Goal: Task Accomplishment & Management: Complete application form

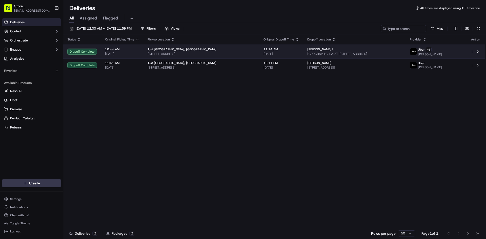
click at [122, 54] on span "[DATE]" at bounding box center [122, 54] width 34 height 4
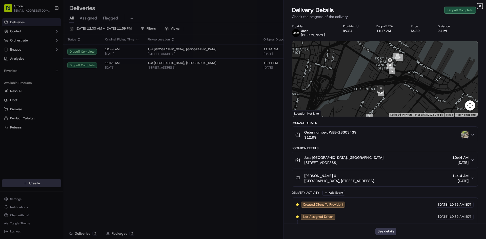
click at [481, 7] on icon "button" at bounding box center [480, 6] width 4 height 4
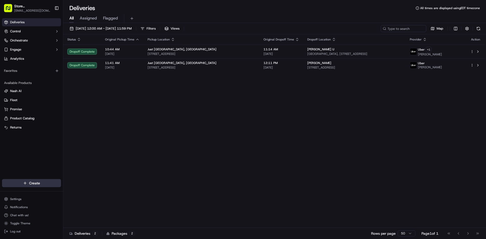
click at [32, 182] on html "Store [GEOGRAPHIC_DATA], [GEOGRAPHIC_DATA] (Just Salad) [EMAIL_ADDRESS][DOMAIN_…" at bounding box center [243, 119] width 486 height 239
click at [73, 192] on link "Delivery" at bounding box center [91, 192] width 56 height 9
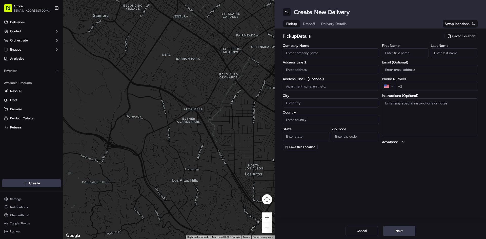
click at [302, 56] on input "Company Name" at bounding box center [331, 52] width 96 height 9
type input "Just Salad"
type input "[STREET_ADDRESS]"
type input "[GEOGRAPHIC_DATA]"
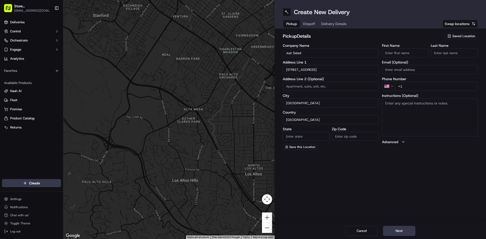
type input "MA"
type input "02210"
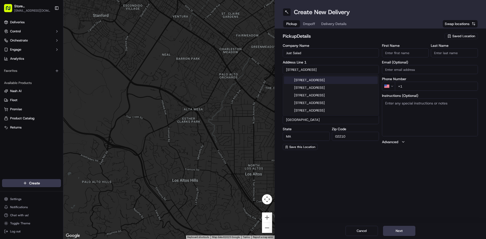
click at [396, 57] on input "First Name" at bounding box center [405, 52] width 47 height 9
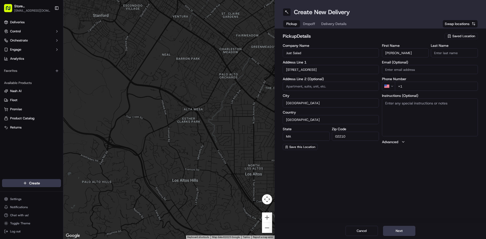
type input "[PERSON_NAME]"
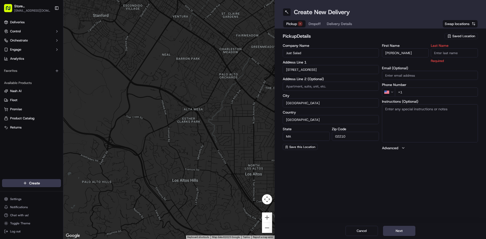
click at [437, 51] on input "Last Name" at bounding box center [454, 52] width 47 height 9
type input "[PERSON_NAME]"
click at [425, 92] on div "First Name [PERSON_NAME] Last Name [PERSON_NAME] Required Email (Optional) Phon…" at bounding box center [430, 97] width 96 height 107
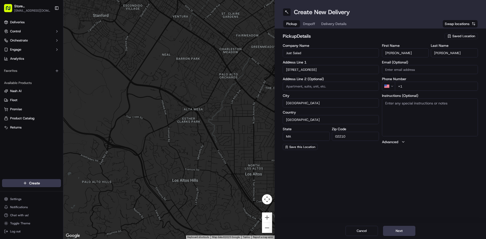
click at [412, 85] on input "+1" at bounding box center [436, 86] width 83 height 9
click at [415, 86] on input "+1" at bounding box center [436, 86] width 83 height 9
type input "[PHONE_NUMBER]"
click at [408, 106] on textarea "Instructions (Optional)" at bounding box center [430, 117] width 96 height 38
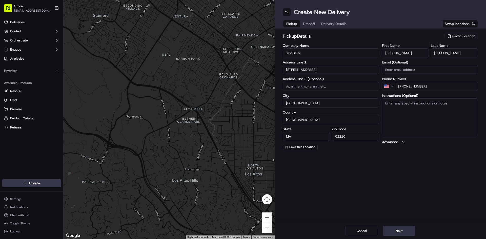
click at [391, 230] on button "Next" at bounding box center [399, 231] width 32 height 10
click at [310, 53] on input "Company Name" at bounding box center [331, 52] width 96 height 9
type input "dalmoros fresh pasta"
click at [402, 56] on input "First Name" at bounding box center [405, 52] width 47 height 9
type input "[PERSON_NAME]"
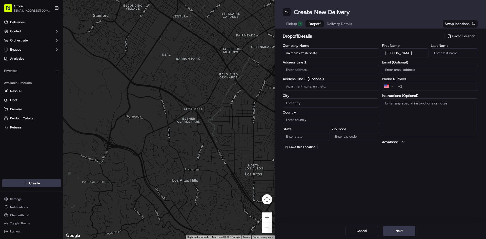
click at [441, 56] on input "Last Name" at bounding box center [454, 52] width 47 height 9
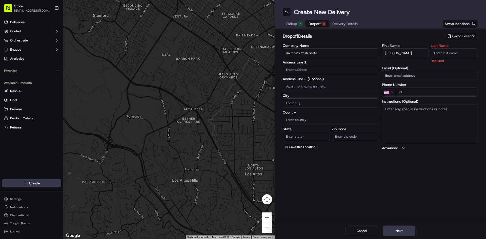
click at [437, 53] on input "Last Name" at bounding box center [454, 52] width 47 height 9
type input "P"
click at [442, 159] on div "Create New Delivery Pickup Dropoff Delivery Details Swap locations dropoff Deta…" at bounding box center [380, 119] width 211 height 239
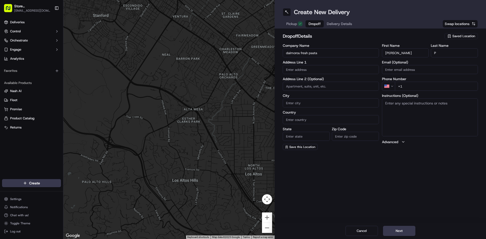
click at [392, 121] on textarea "Instructions (Optional)" at bounding box center [430, 117] width 96 height 38
type textarea "DALMOROS PASTA"
click at [290, 70] on input "text" at bounding box center [331, 69] width 96 height 9
click at [294, 69] on input "text" at bounding box center [331, 69] width 96 height 9
click at [290, 68] on input "text" at bounding box center [331, 69] width 96 height 9
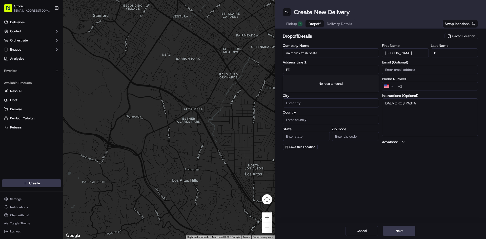
type input "F"
click at [349, 81] on div "[GEOGRAPHIC_DATA], [GEOGRAPHIC_DATA], [GEOGRAPHIC_DATA], [GEOGRAPHIC_DATA]" at bounding box center [331, 82] width 94 height 12
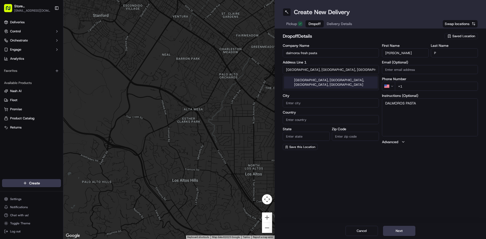
type input "[GEOGRAPHIC_DATA], [GEOGRAPHIC_DATA]"
type input "[GEOGRAPHIC_DATA]"
type input "MA"
type input "02109"
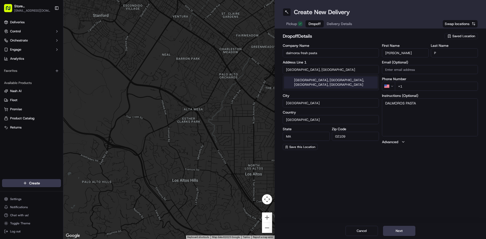
type input "[GEOGRAPHIC_DATA]"
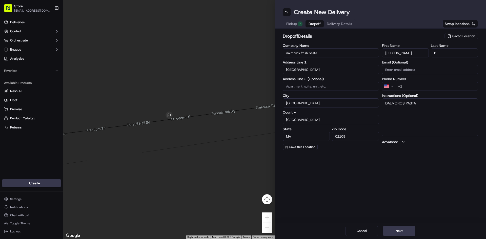
click at [305, 88] on input at bounding box center [331, 86] width 96 height 9
type input "dalmoros fresh pasta"
click at [392, 121] on textarea "DALMOROS PASTA" at bounding box center [430, 117] width 96 height 38
click at [426, 107] on textarea "DALMOROS PASTA" at bounding box center [430, 117] width 96 height 38
type textarea "DALMOROS PASTA ask for [PERSON_NAME]"
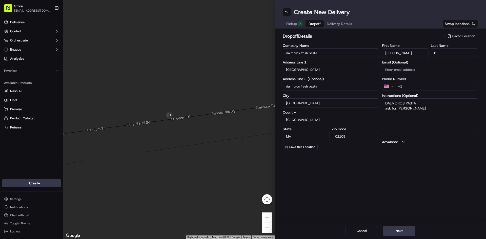
click at [426, 85] on input "+1" at bounding box center [436, 86] width 83 height 9
type input "[PHONE_NUMBER]"
click at [442, 162] on div "Create New Delivery Pickup Dropoff Delivery Details Swap locations dropoff Deta…" at bounding box center [380, 119] width 211 height 239
click at [403, 232] on button "Next" at bounding box center [399, 231] width 32 height 10
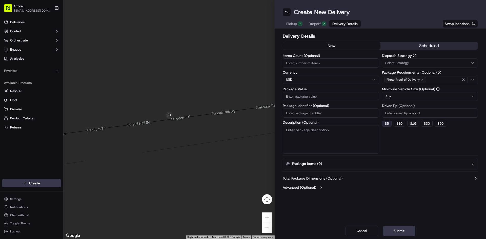
click at [386, 126] on button "$ 5" at bounding box center [387, 124] width 10 height 6
type input "5"
click at [475, 81] on div "button" at bounding box center [469, 80] width 16 height 6
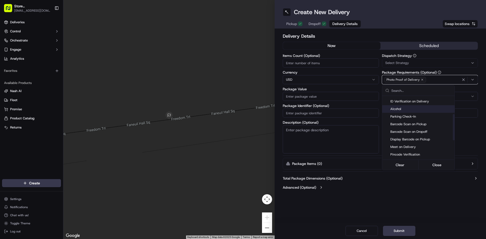
scroll to position [51, 0]
click at [411, 147] on span "Pincode Verification" at bounding box center [421, 148] width 62 height 5
click at [412, 201] on html "Store [GEOGRAPHIC_DATA], [GEOGRAPHIC_DATA] (Just Salad) [EMAIL_ADDRESS][DOMAIN_…" at bounding box center [243, 119] width 486 height 239
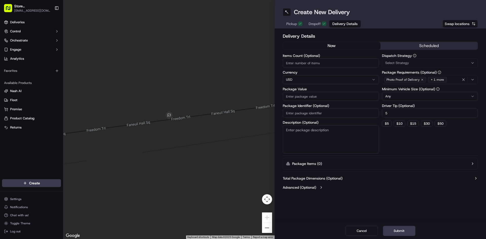
click at [295, 97] on input "Package Value" at bounding box center [331, 96] width 96 height 9
type input "100"
click at [401, 203] on div "Create New Delivery Pickup Dropoff Delivery Details Swap locations Delivery Det…" at bounding box center [380, 119] width 211 height 239
click at [402, 226] on button "Submit" at bounding box center [399, 231] width 32 height 10
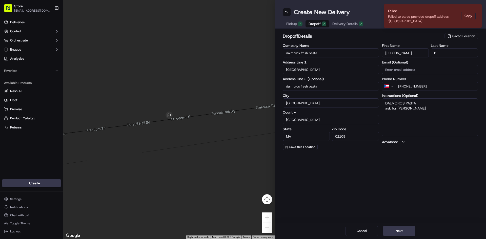
click at [311, 22] on span "Dropoff" at bounding box center [315, 23] width 12 height 5
click at [318, 72] on input "[GEOGRAPHIC_DATA]" at bounding box center [331, 69] width 96 height 9
click at [395, 175] on div "Create New Delivery Pickup Dropoff Delivery Details Swap locations dropoff Deta…" at bounding box center [380, 119] width 211 height 239
click at [398, 231] on button "Next" at bounding box center [399, 231] width 32 height 10
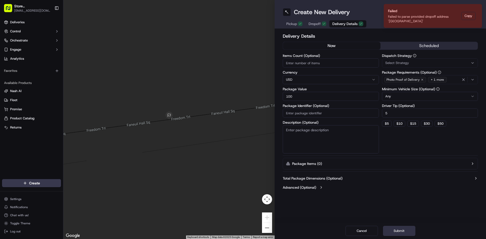
click at [402, 234] on button "Submit" at bounding box center [399, 231] width 32 height 10
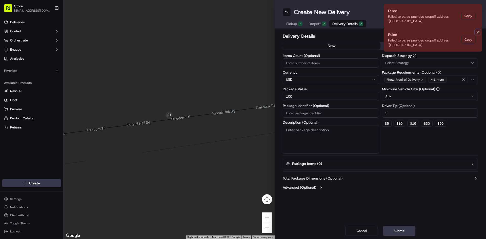
click at [476, 34] on icon "Notifications (F8)" at bounding box center [478, 32] width 4 height 4
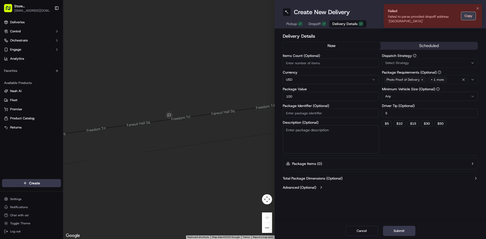
click at [467, 18] on button "Copy" at bounding box center [468, 16] width 14 height 8
click at [320, 24] on span "Dropoff" at bounding box center [315, 23] width 12 height 5
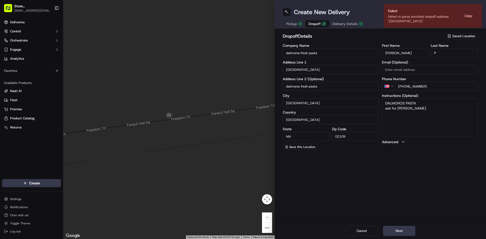
click at [316, 70] on input "[GEOGRAPHIC_DATA]" at bounding box center [331, 69] width 96 height 9
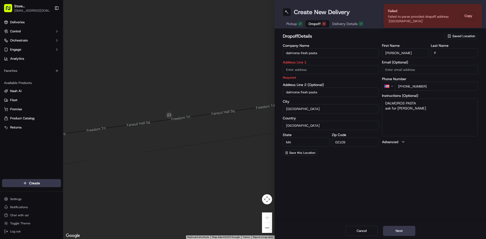
paste input "Failed to parse provided dropoff address '[GEOGRAPHIC_DATA]'"
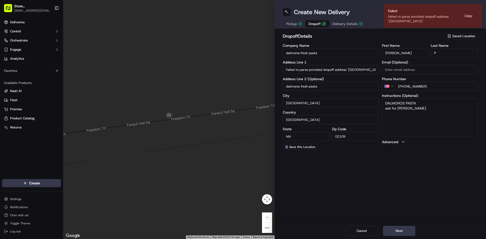
scroll to position [0, 87]
click at [313, 70] on input "Failed to parse provided dropoff address '[GEOGRAPHIC_DATA]'" at bounding box center [331, 69] width 96 height 9
click at [323, 71] on input "Failed to parse provided dropoff address '[GEOGRAPHIC_DATA]'" at bounding box center [331, 69] width 96 height 9
click at [323, 69] on input "Failed to parse provided dropoff address '[GEOGRAPHIC_DATA], [GEOGRAPHIC_DATA]'" at bounding box center [331, 69] width 96 height 9
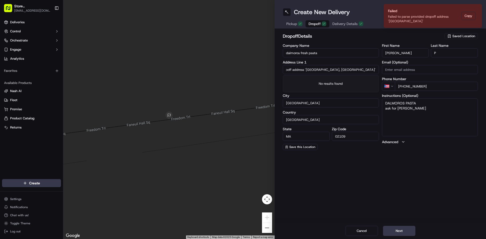
click at [325, 70] on input "Failed to parse provided dropoff address '[GEOGRAPHIC_DATA], [GEOGRAPHIC_DATA]'" at bounding box center [331, 69] width 96 height 9
click at [375, 67] on input "Failed to parse provided dropoff address '[GEOGRAPHIC_DATA]'" at bounding box center [331, 69] width 96 height 9
click at [300, 68] on input "Failed to parse provided dropoff address '[GEOGRAPHIC_DATA], Unite'" at bounding box center [331, 69] width 96 height 9
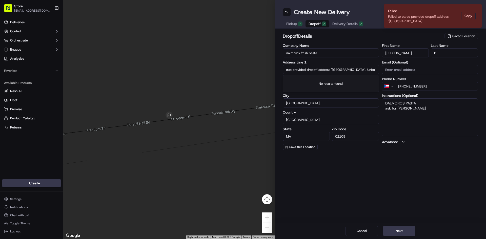
click at [305, 69] on input "Failed to parse provided dropoff address '[GEOGRAPHIC_DATA], Unite'" at bounding box center [331, 69] width 96 height 9
click at [289, 68] on input "s '[GEOGRAPHIC_DATA], Unite'" at bounding box center [331, 69] width 96 height 9
click at [354, 69] on input "[GEOGRAPHIC_DATA], Unite'" at bounding box center [331, 69] width 96 height 9
click at [366, 79] on div "[GEOGRAPHIC_DATA], [GEOGRAPHIC_DATA], [GEOGRAPHIC_DATA], [GEOGRAPHIC_DATA]" at bounding box center [331, 82] width 94 height 12
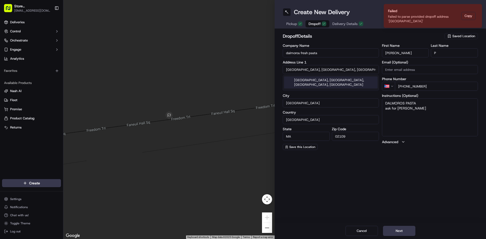
type input "[GEOGRAPHIC_DATA], [GEOGRAPHIC_DATA]"
type input "[GEOGRAPHIC_DATA]"
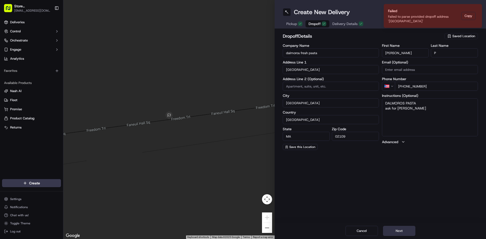
click at [403, 232] on button "Next" at bounding box center [399, 231] width 32 height 10
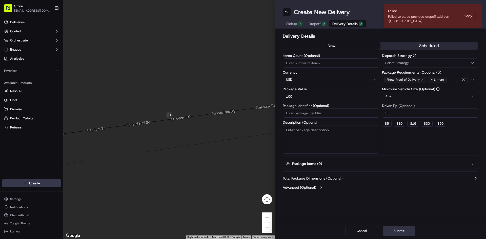
click at [403, 232] on button "Submit" at bounding box center [399, 231] width 32 height 10
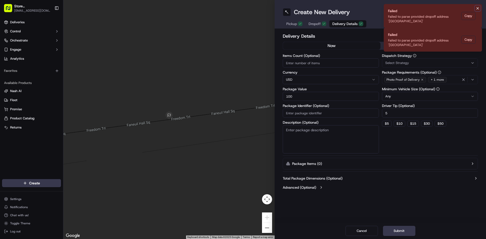
click at [478, 8] on icon "Notifications (F8)" at bounding box center [478, 8] width 4 height 4
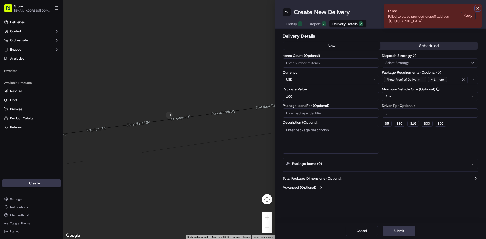
click at [479, 9] on icon "Notifications (F8)" at bounding box center [478, 8] width 4 height 4
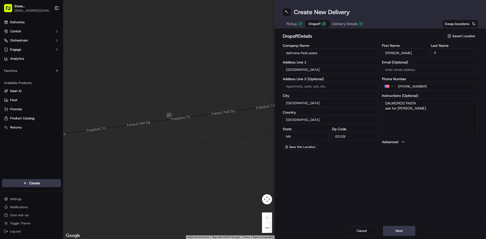
click at [316, 23] on span "Dropoff" at bounding box center [315, 23] width 12 height 5
click at [307, 89] on input at bounding box center [331, 86] width 96 height 9
type input "dalmoros fresh pasta"
click at [371, 175] on div "Create New Delivery Pickup Dropoff Delivery Details Swap locations dropoff Deta…" at bounding box center [380, 119] width 211 height 239
click at [408, 229] on button "Next" at bounding box center [399, 231] width 32 height 10
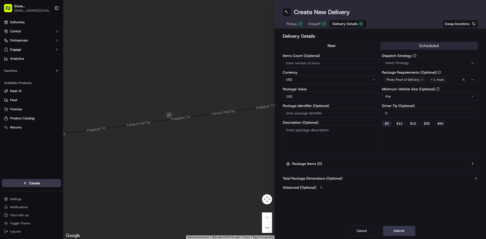
click at [387, 125] on button "$ 5" at bounding box center [387, 124] width 10 height 6
click at [407, 236] on button "Submit" at bounding box center [399, 231] width 32 height 10
click at [405, 228] on div "Cancel Submit" at bounding box center [380, 231] width 211 height 16
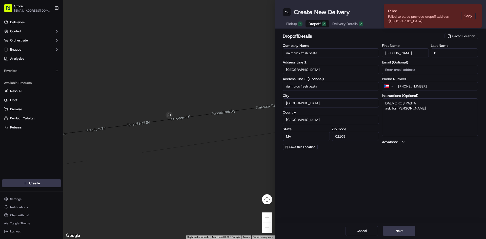
click at [313, 22] on span "Dropoff" at bounding box center [315, 23] width 12 height 5
click at [321, 69] on input "[GEOGRAPHIC_DATA]" at bounding box center [331, 69] width 96 height 9
click at [320, 70] on input "[GEOGRAPHIC_DATA]" at bounding box center [331, 69] width 96 height 9
drag, startPoint x: 365, startPoint y: 194, endPoint x: 344, endPoint y: 149, distance: 50.2
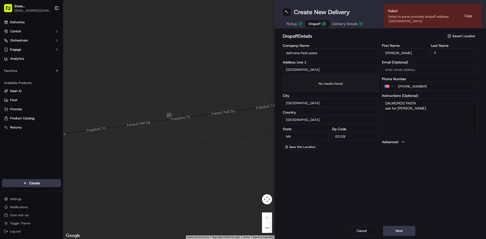
click at [364, 192] on div "Create New Delivery Pickup Dropoff Delivery Details Swap locations dropoff Deta…" at bounding box center [380, 119] width 211 height 239
click at [319, 70] on input "[GEOGRAPHIC_DATA]" at bounding box center [331, 69] width 96 height 9
click at [322, 70] on input "[GEOGRAPHIC_DATA]" at bounding box center [331, 69] width 96 height 9
click at [370, 174] on div "Create New Delivery Pickup Dropoff Delivery Details Swap locations dropoff Deta…" at bounding box center [380, 119] width 211 height 239
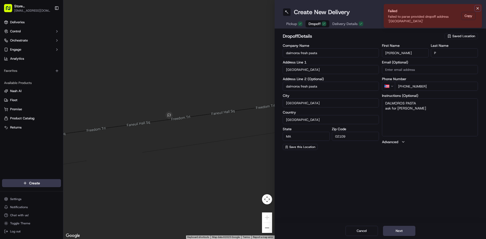
click at [478, 7] on icon "Notifications (F8)" at bounding box center [478, 8] width 4 height 4
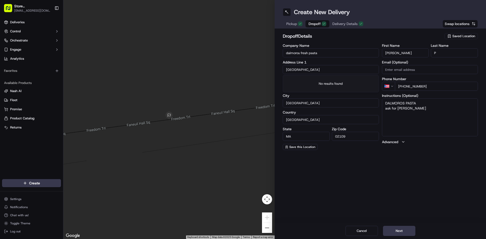
click at [326, 67] on input "[GEOGRAPHIC_DATA]" at bounding box center [331, 69] width 96 height 9
type input "F"
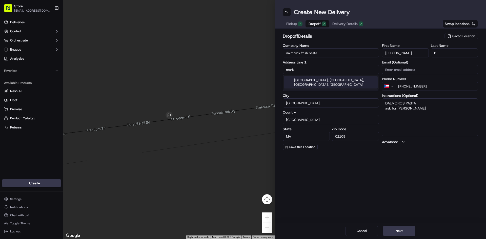
click at [360, 82] on div "[GEOGRAPHIC_DATA], [GEOGRAPHIC_DATA], [GEOGRAPHIC_DATA], [GEOGRAPHIC_DATA]" at bounding box center [331, 82] width 94 height 12
type input "[GEOGRAPHIC_DATA], [GEOGRAPHIC_DATA]"
type input "Market Place"
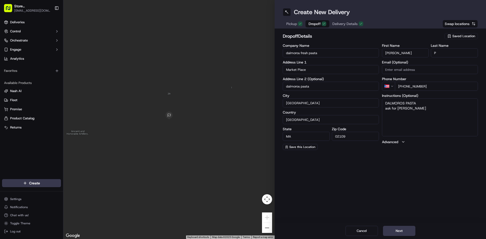
type input "dalmoros pasta"
click at [368, 177] on div "Create New Delivery Pickup Dropoff Delivery Details Swap locations dropoff Deta…" at bounding box center [380, 119] width 211 height 239
click at [400, 235] on button "Next" at bounding box center [399, 231] width 32 height 10
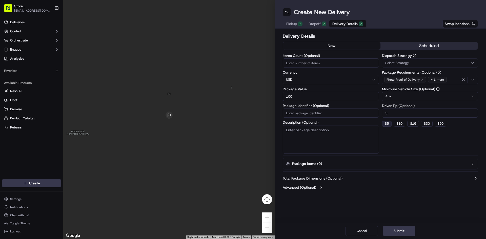
click at [383, 124] on button "$ 5" at bounding box center [387, 124] width 10 height 6
click at [313, 22] on span "Dropoff" at bounding box center [315, 23] width 12 height 5
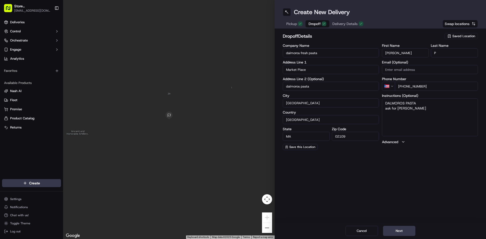
click at [308, 73] on input "Market Place" at bounding box center [331, 69] width 96 height 9
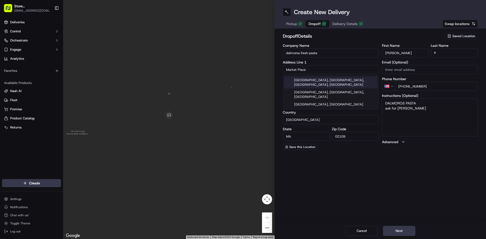
click at [316, 81] on div "[GEOGRAPHIC_DATA], [GEOGRAPHIC_DATA], [GEOGRAPHIC_DATA], [GEOGRAPHIC_DATA]" at bounding box center [331, 82] width 94 height 12
type input "Market Place"
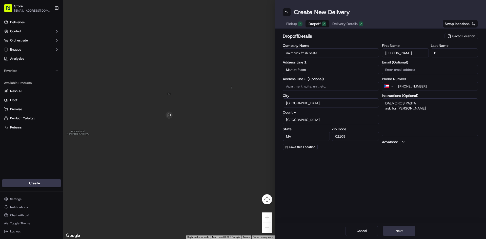
click at [387, 231] on button "Next" at bounding box center [399, 231] width 32 height 10
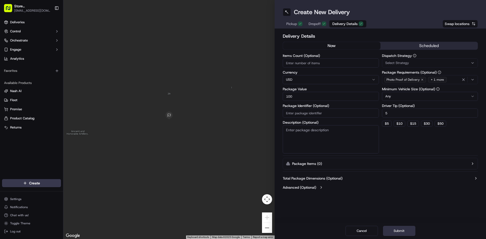
click at [387, 231] on button "Submit" at bounding box center [399, 231] width 32 height 10
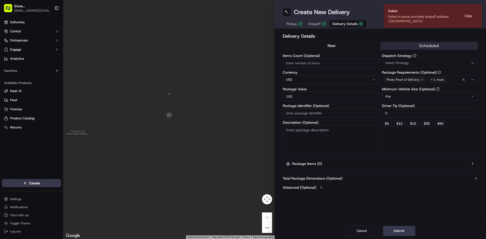
click at [319, 20] on div "Pickup Dropoff Delivery Details" at bounding box center [325, 23] width 84 height 9
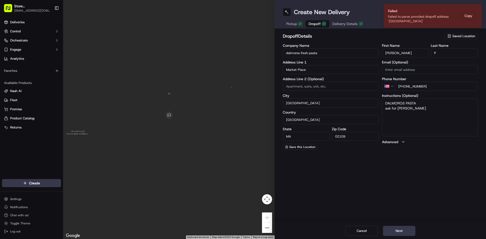
click at [309, 86] on input at bounding box center [331, 86] width 96 height 9
type input "market place dalmoros pasta"
click at [410, 231] on button "Next" at bounding box center [399, 231] width 32 height 10
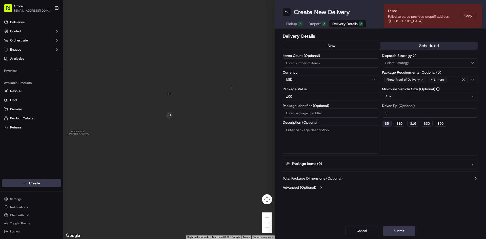
click at [385, 123] on button "$ 5" at bounding box center [387, 124] width 10 height 6
click at [478, 7] on icon "Notifications (F8)" at bounding box center [478, 8] width 4 height 4
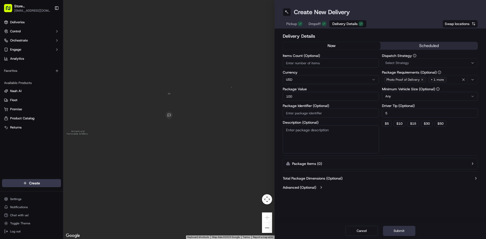
click at [398, 233] on button "Submit" at bounding box center [399, 231] width 32 height 10
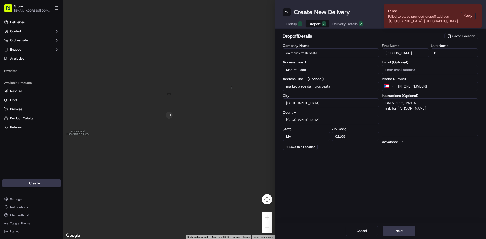
click at [309, 25] on span "Dropoff" at bounding box center [315, 23] width 12 height 5
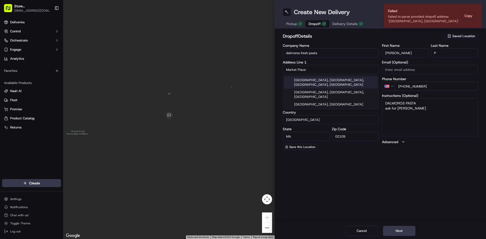
click at [337, 70] on input "Market Place" at bounding box center [331, 69] width 96 height 9
click at [334, 79] on div "[GEOGRAPHIC_DATA], [GEOGRAPHIC_DATA], [GEOGRAPHIC_DATA], [GEOGRAPHIC_DATA]" at bounding box center [331, 82] width 94 height 12
type input "[GEOGRAPHIC_DATA], [GEOGRAPHIC_DATA]"
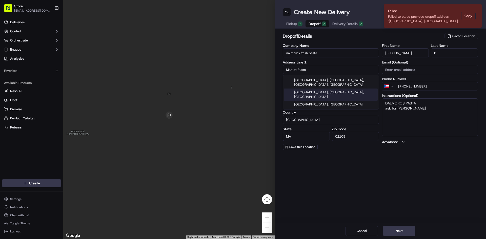
click at [309, 68] on input "Market Place" at bounding box center [331, 69] width 96 height 9
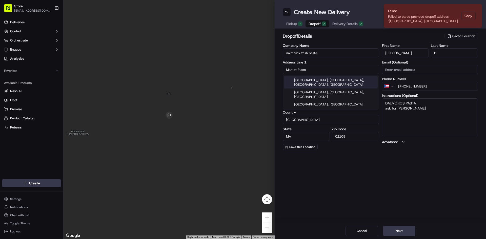
click at [321, 81] on div "[GEOGRAPHIC_DATA], [GEOGRAPHIC_DATA], [GEOGRAPHIC_DATA], [GEOGRAPHIC_DATA]" at bounding box center [331, 82] width 94 height 12
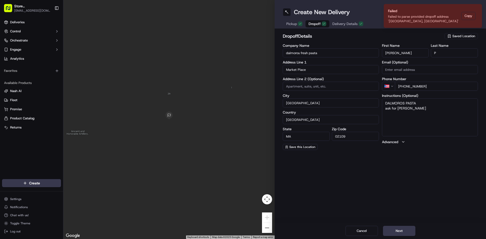
click at [306, 73] on input "Market Place" at bounding box center [331, 69] width 96 height 9
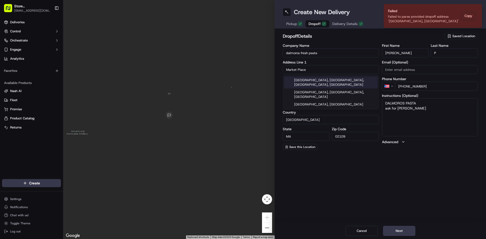
click at [306, 73] on input "Market Place" at bounding box center [331, 69] width 96 height 9
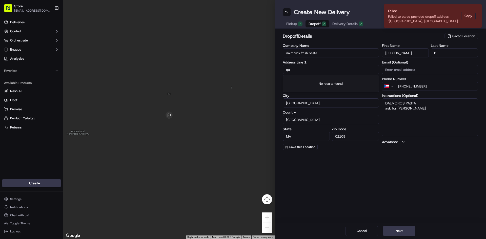
type input "q"
click at [312, 78] on div "[GEOGRAPHIC_DATA], [GEOGRAPHIC_DATA], [GEOGRAPHIC_DATA], [GEOGRAPHIC_DATA]" at bounding box center [331, 82] width 94 height 12
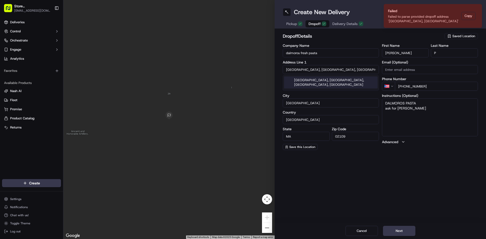
type input "Market Place"
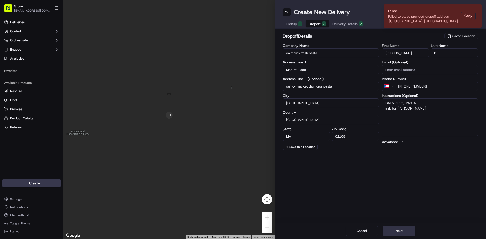
type input "quincy market dalmoros pasta"
click at [407, 236] on button "Next" at bounding box center [399, 231] width 32 height 10
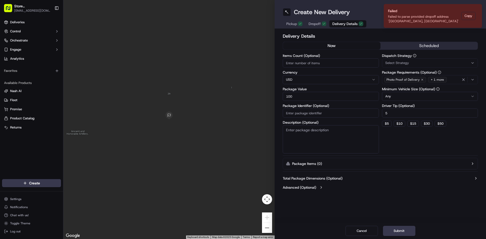
click at [400, 224] on div "Cancel Submit" at bounding box center [380, 231] width 211 height 16
click at [401, 229] on button "Submit" at bounding box center [399, 231] width 32 height 10
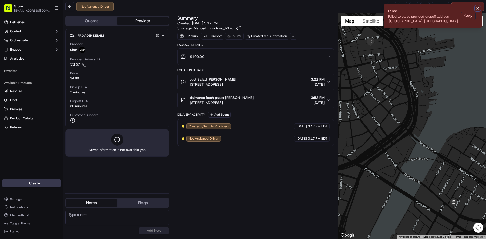
click at [477, 10] on icon "Notifications (F8)" at bounding box center [478, 8] width 4 height 4
